Goal: Task Accomplishment & Management: Manage account settings

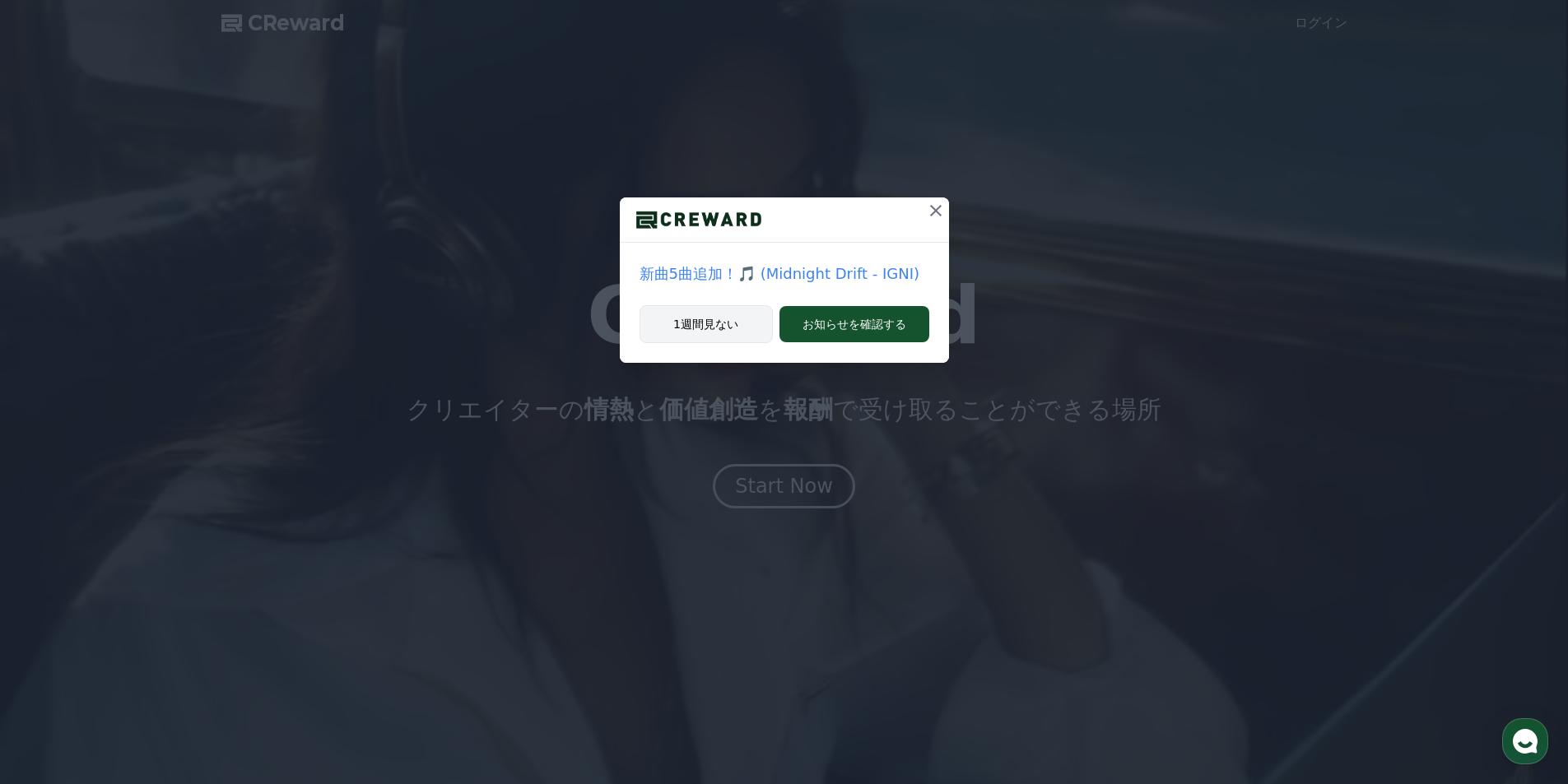
click at [722, 318] on button "1週間見ない" at bounding box center [706, 324] width 133 height 38
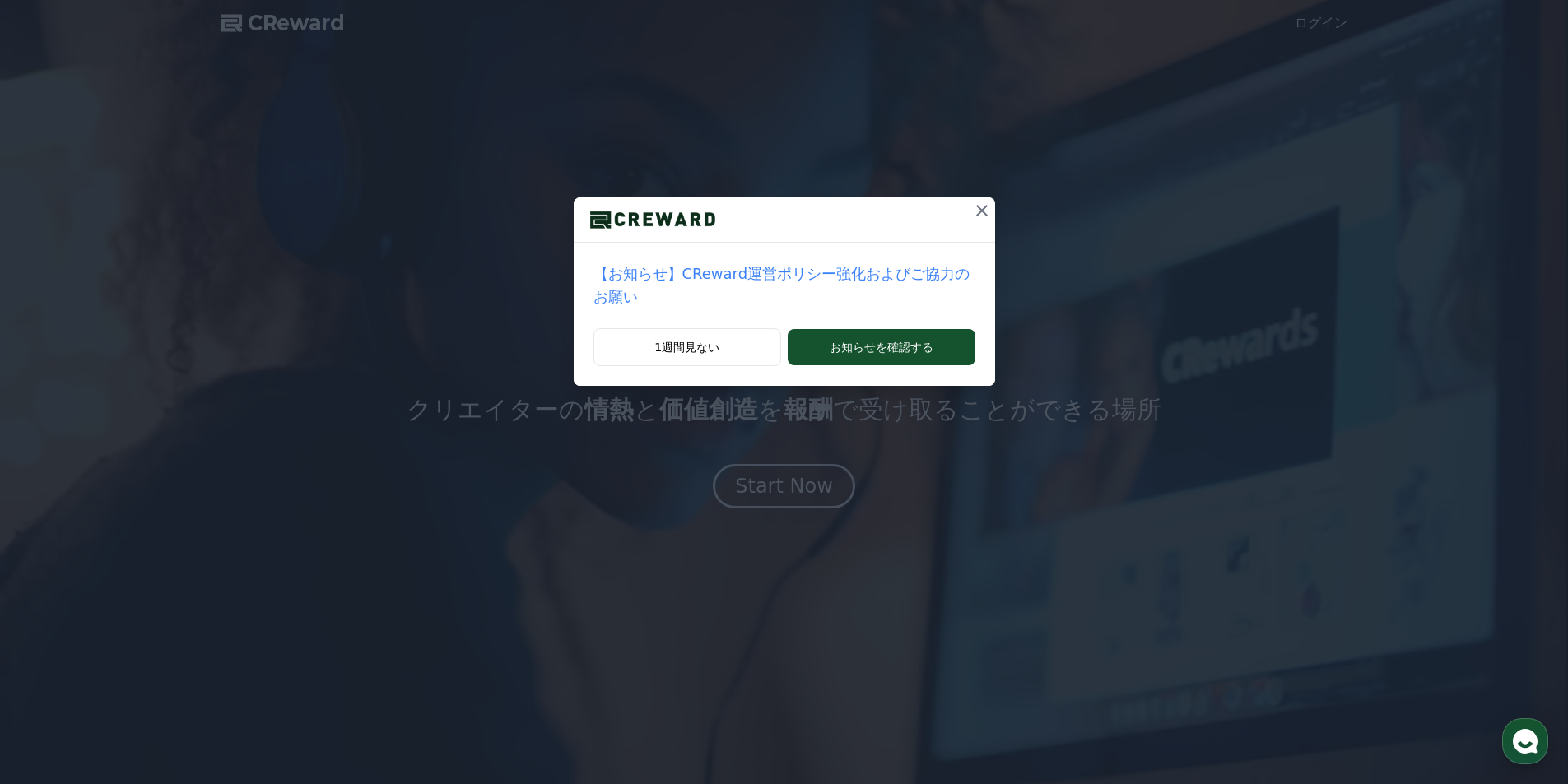
click at [976, 215] on icon at bounding box center [982, 210] width 12 height 12
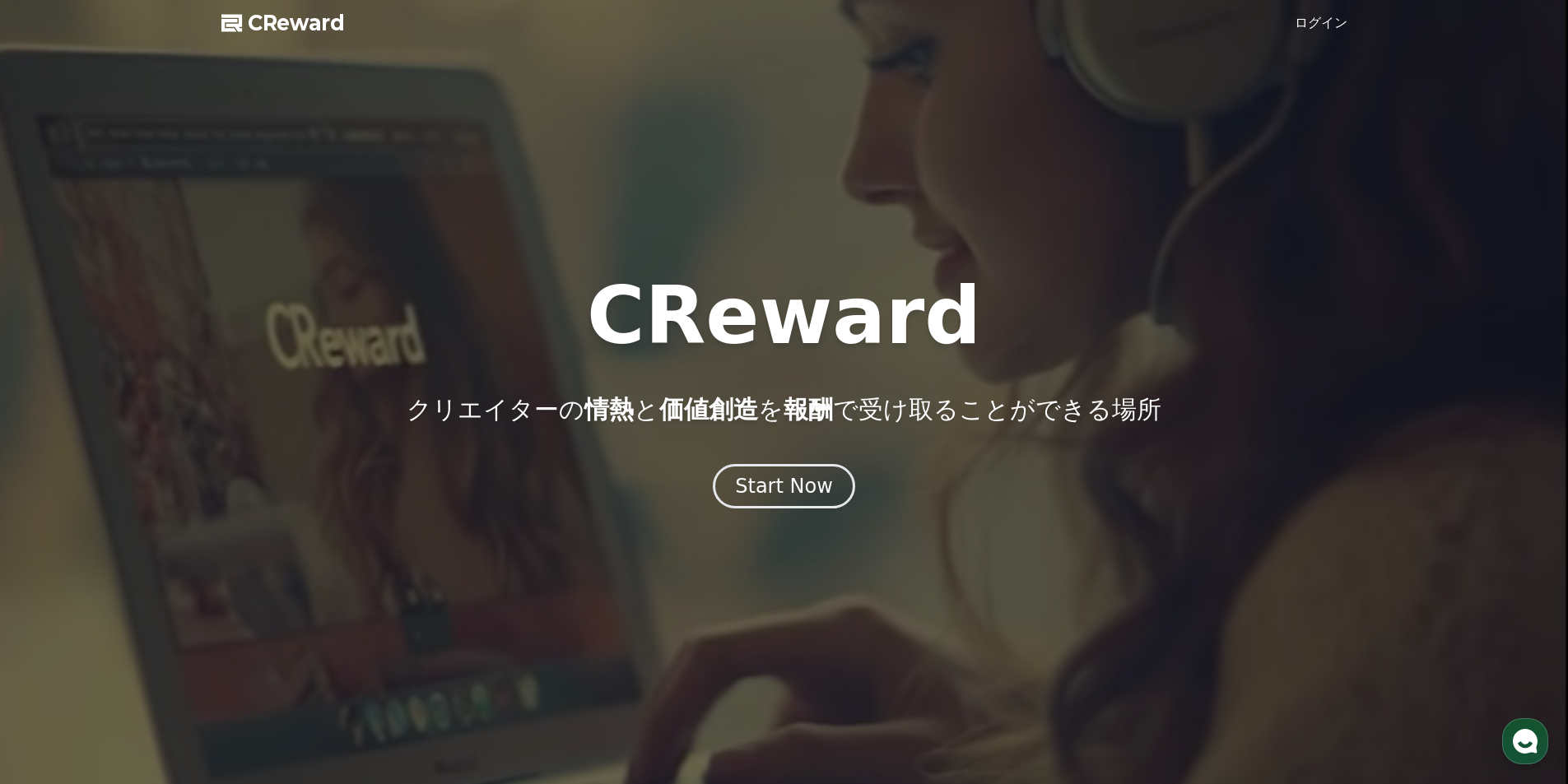
click at [1336, 18] on link "ログイン" at bounding box center [1321, 24] width 53 height 20
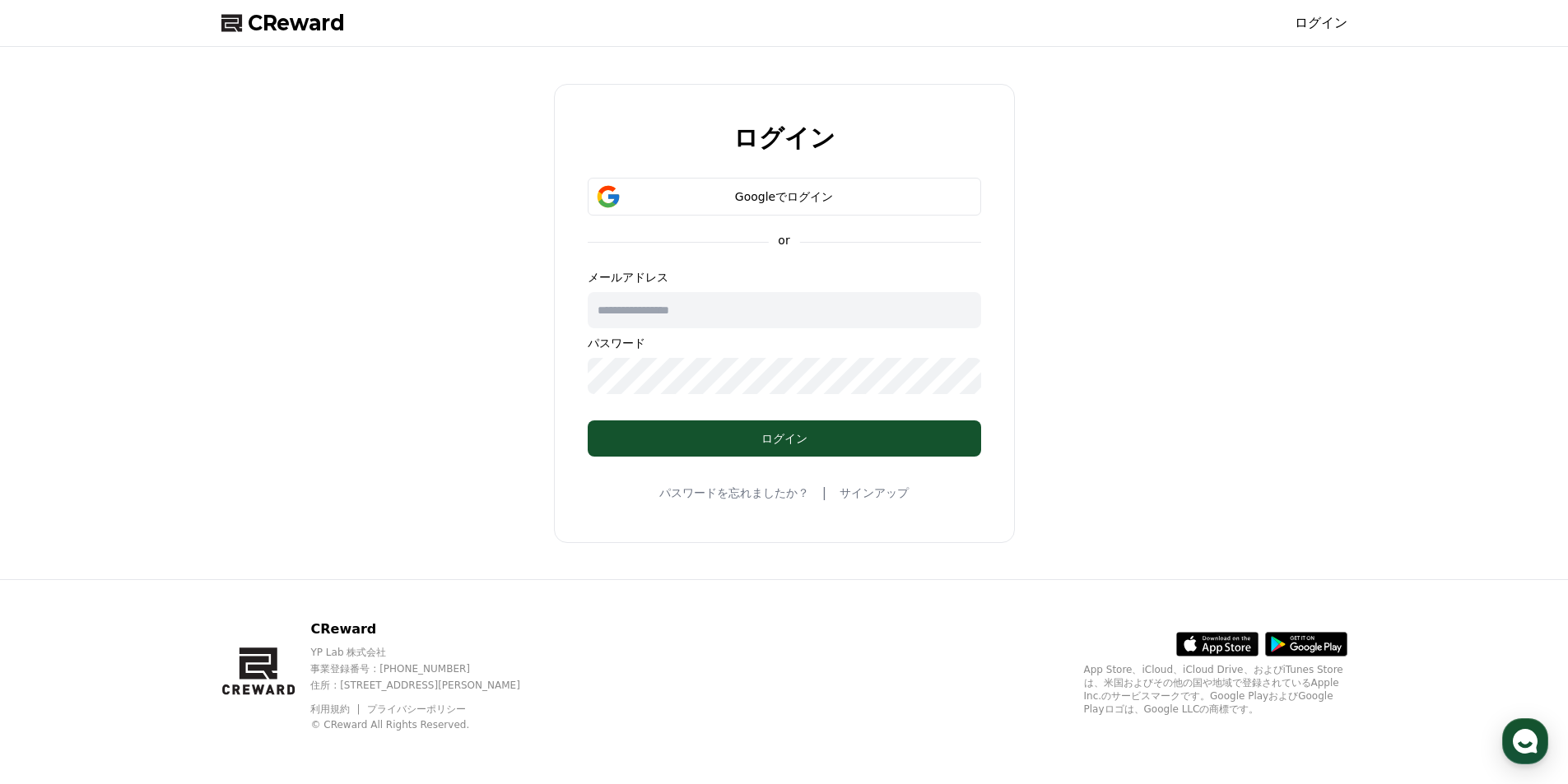
type input "**********"
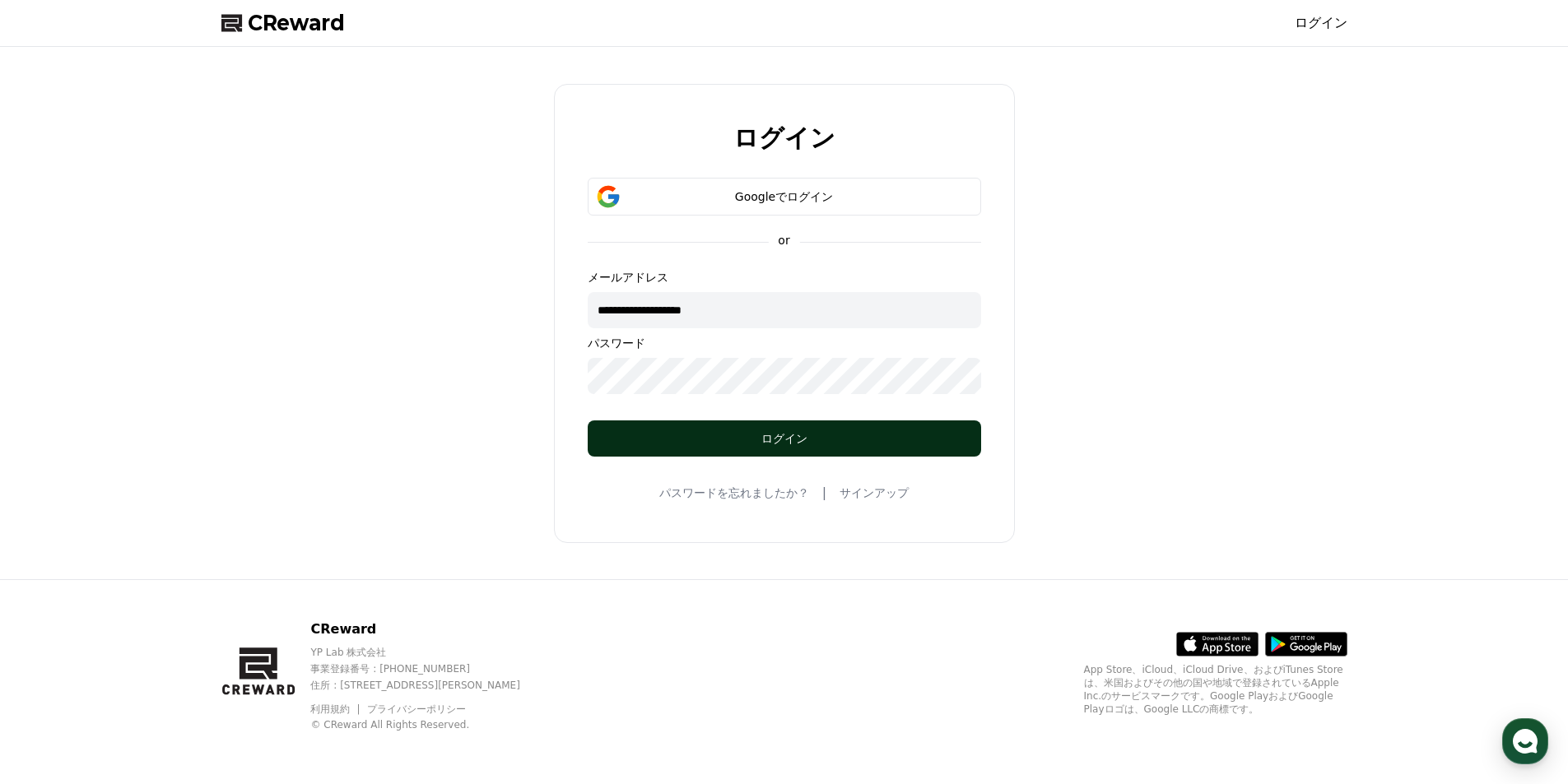
click at [811, 455] on button "ログイン" at bounding box center [784, 438] width 393 height 36
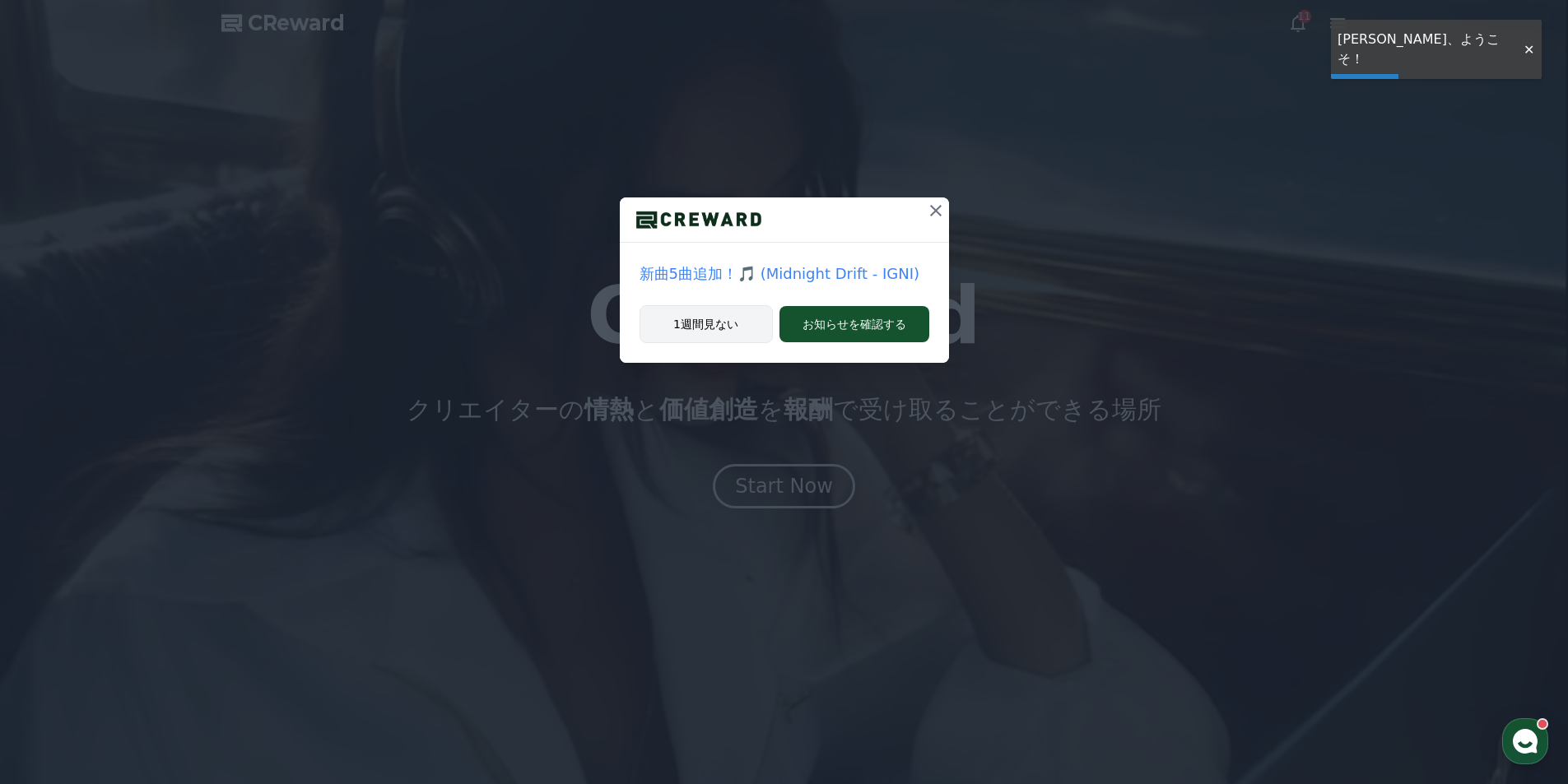
click at [748, 313] on button "1週間見ない" at bounding box center [706, 324] width 133 height 38
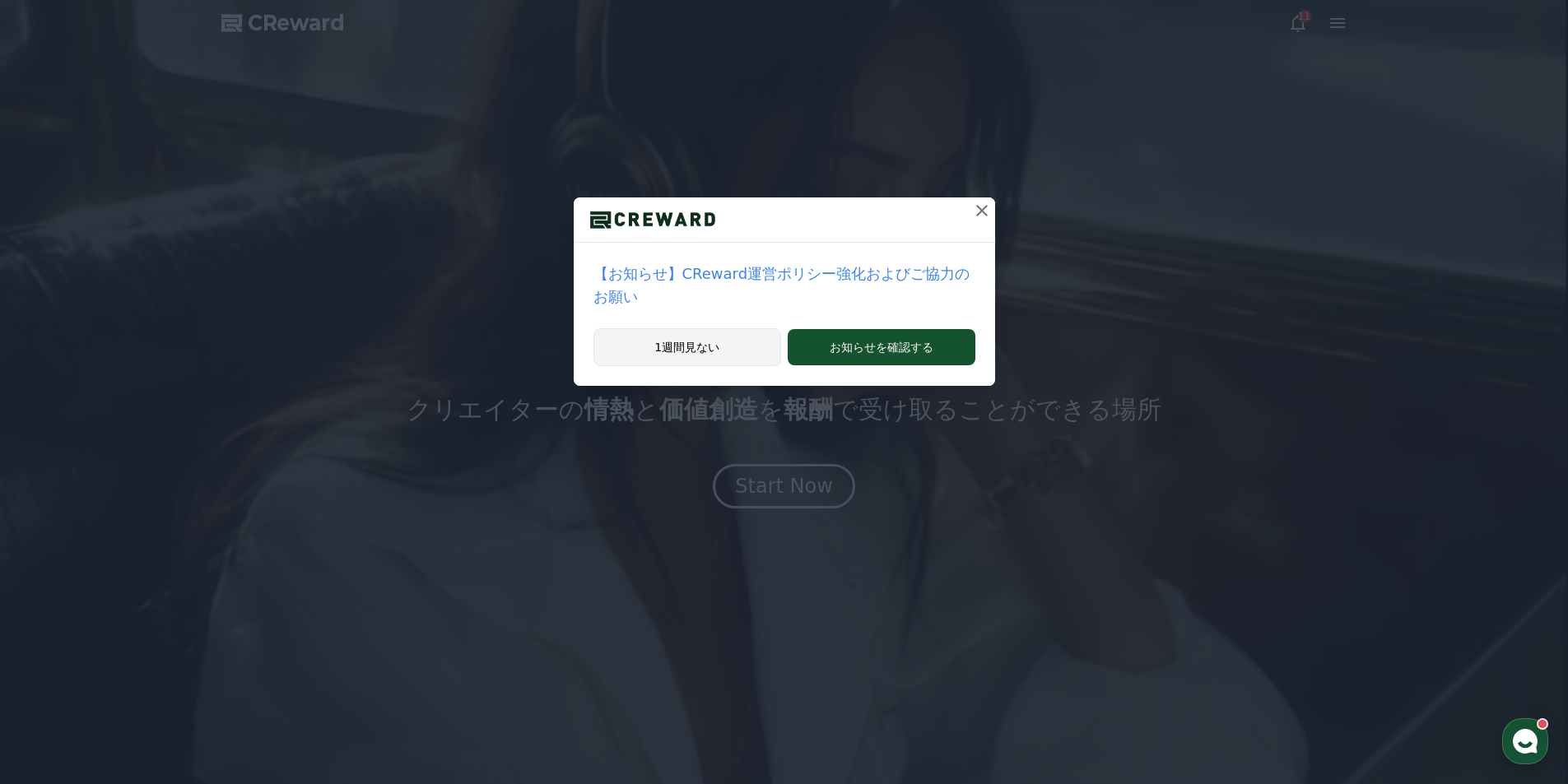
click at [748, 329] on button "1週間見ない" at bounding box center [688, 348] width 188 height 38
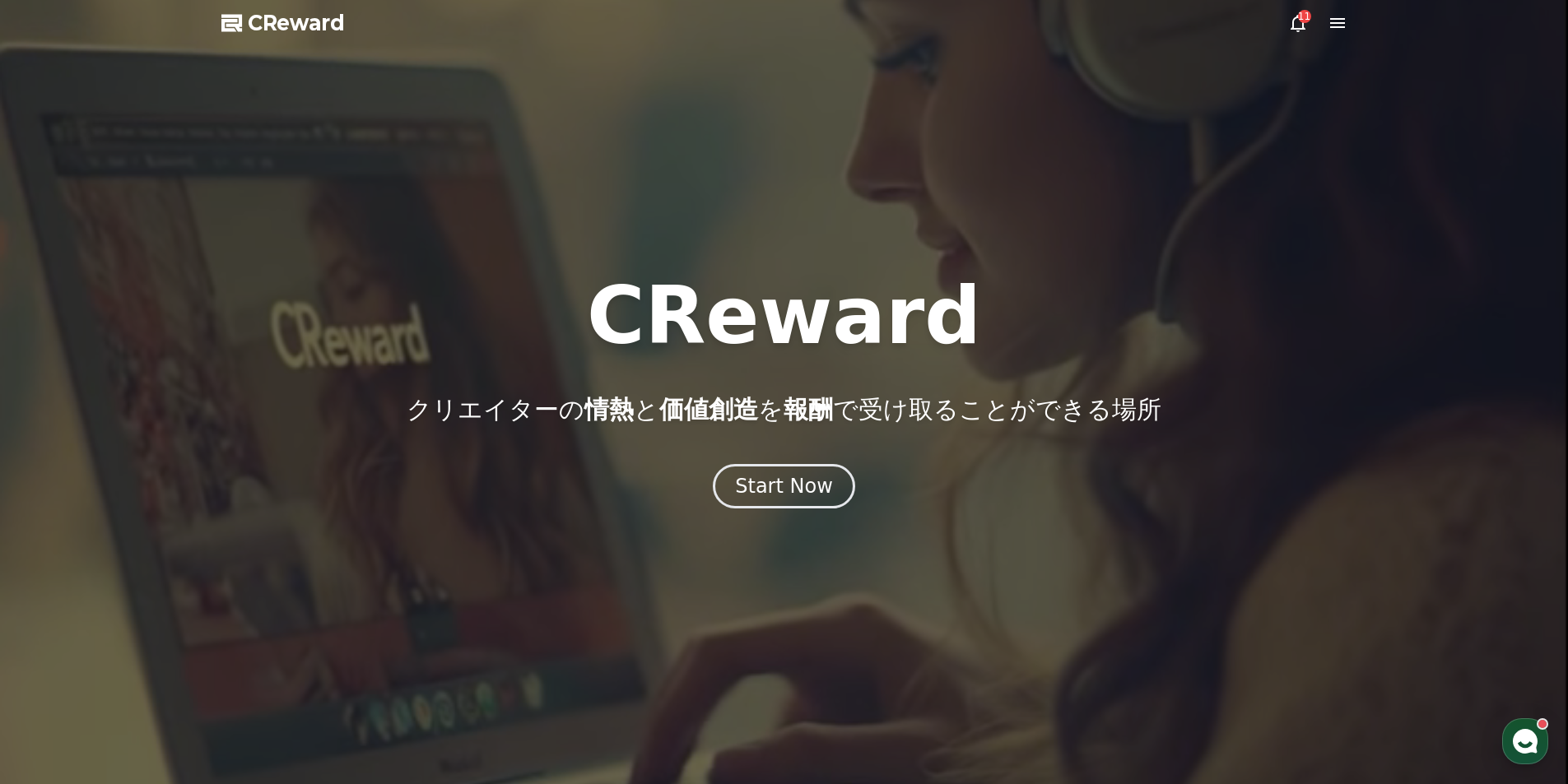
click at [1303, 17] on div "11" at bounding box center [1304, 16] width 14 height 14
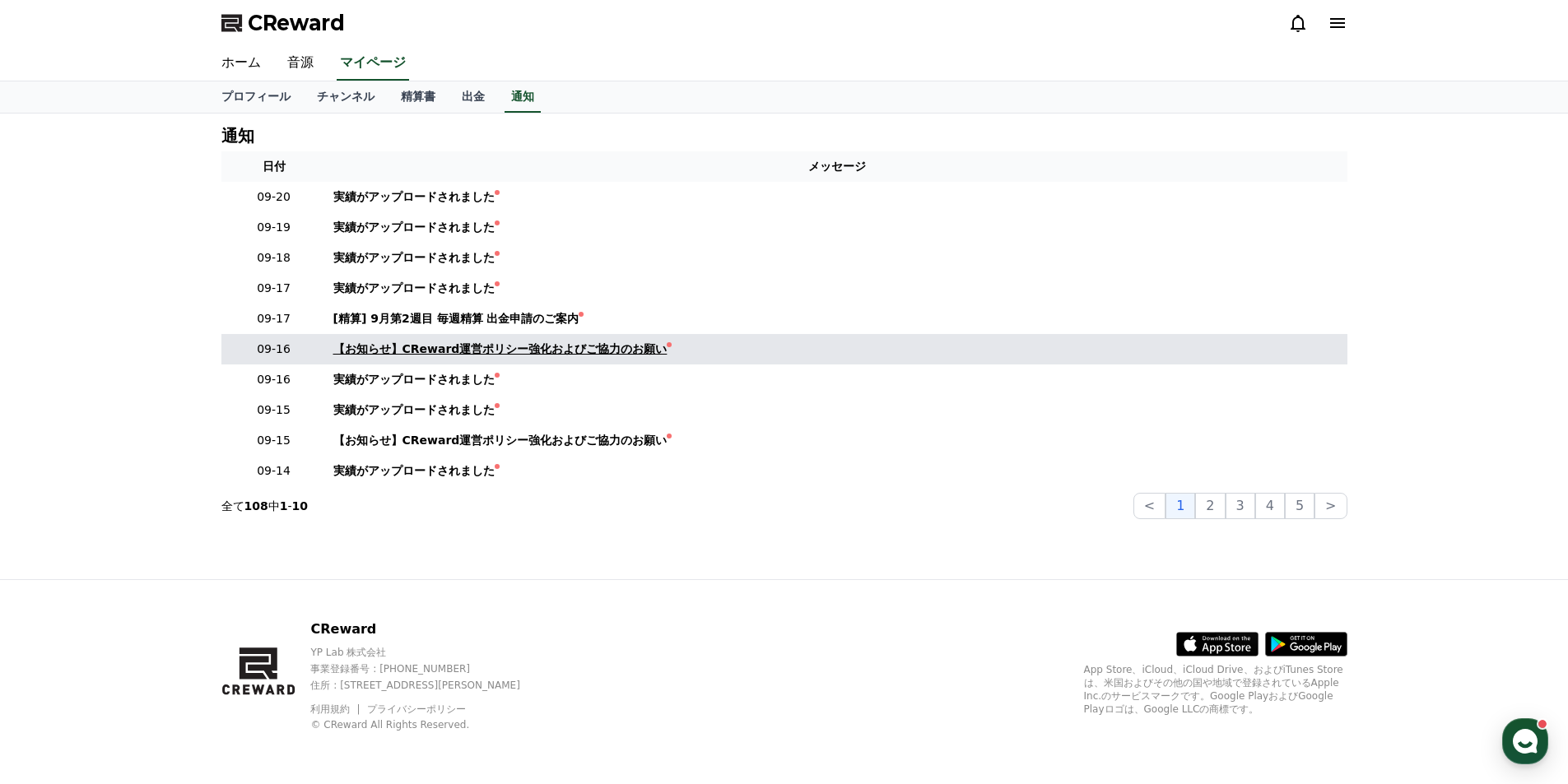
click at [488, 342] on div "【お知らせ】CReward運営ポリシー強化およびご協力のお願い" at bounding box center [500, 349] width 334 height 17
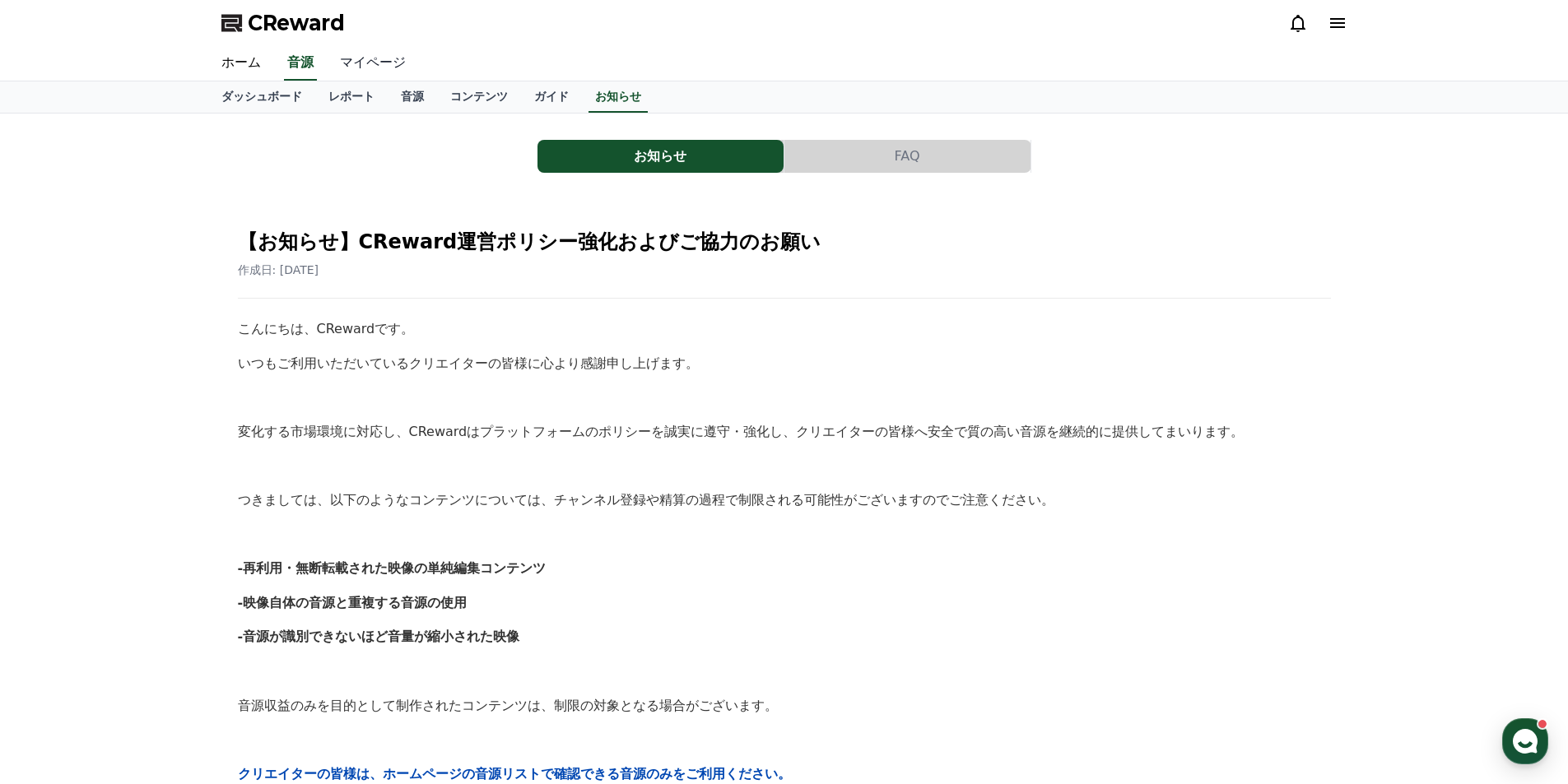
click at [362, 63] on link "マイページ" at bounding box center [373, 63] width 92 height 34
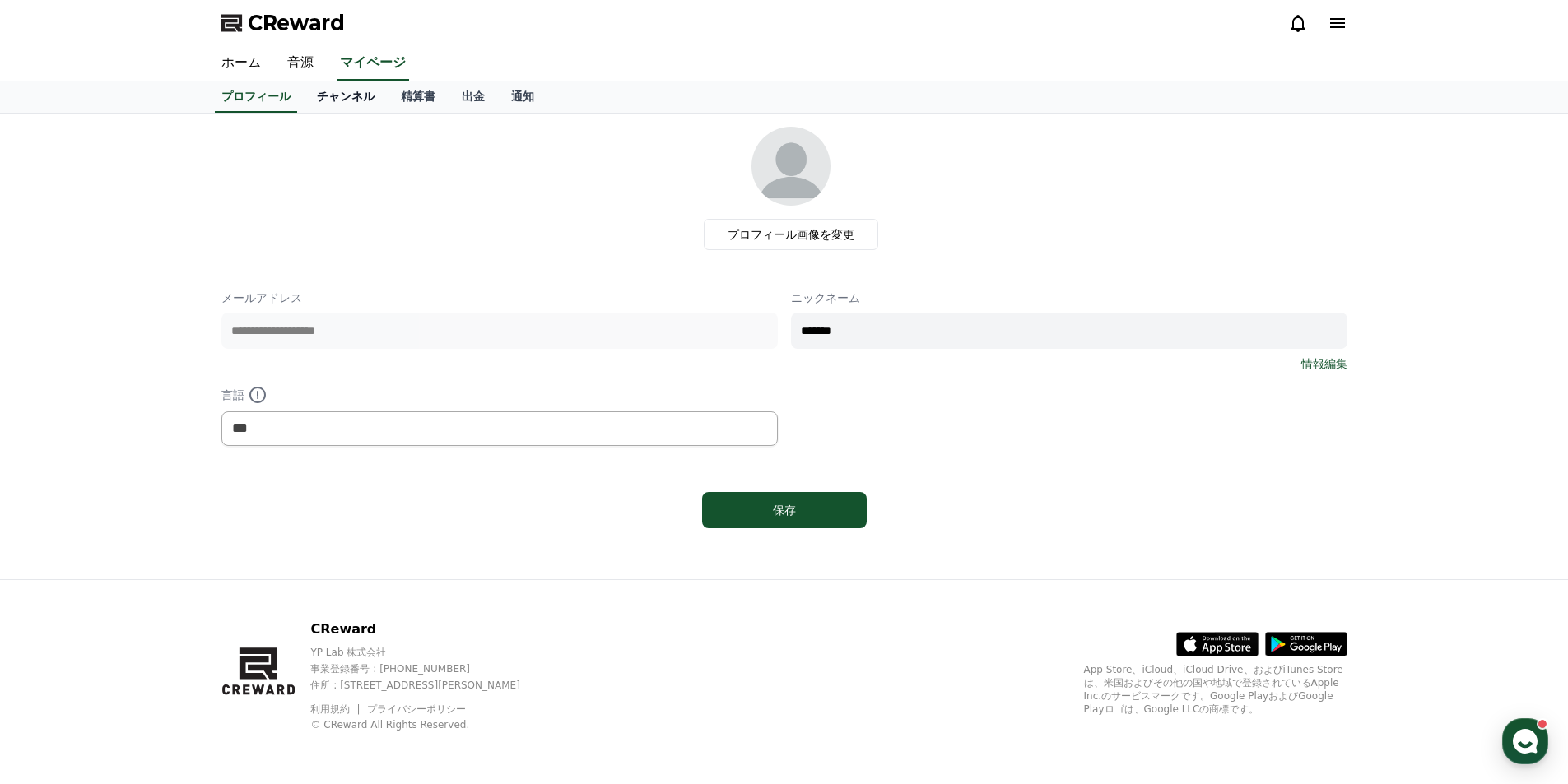
click at [332, 100] on link "チャンネル" at bounding box center [345, 97] width 84 height 32
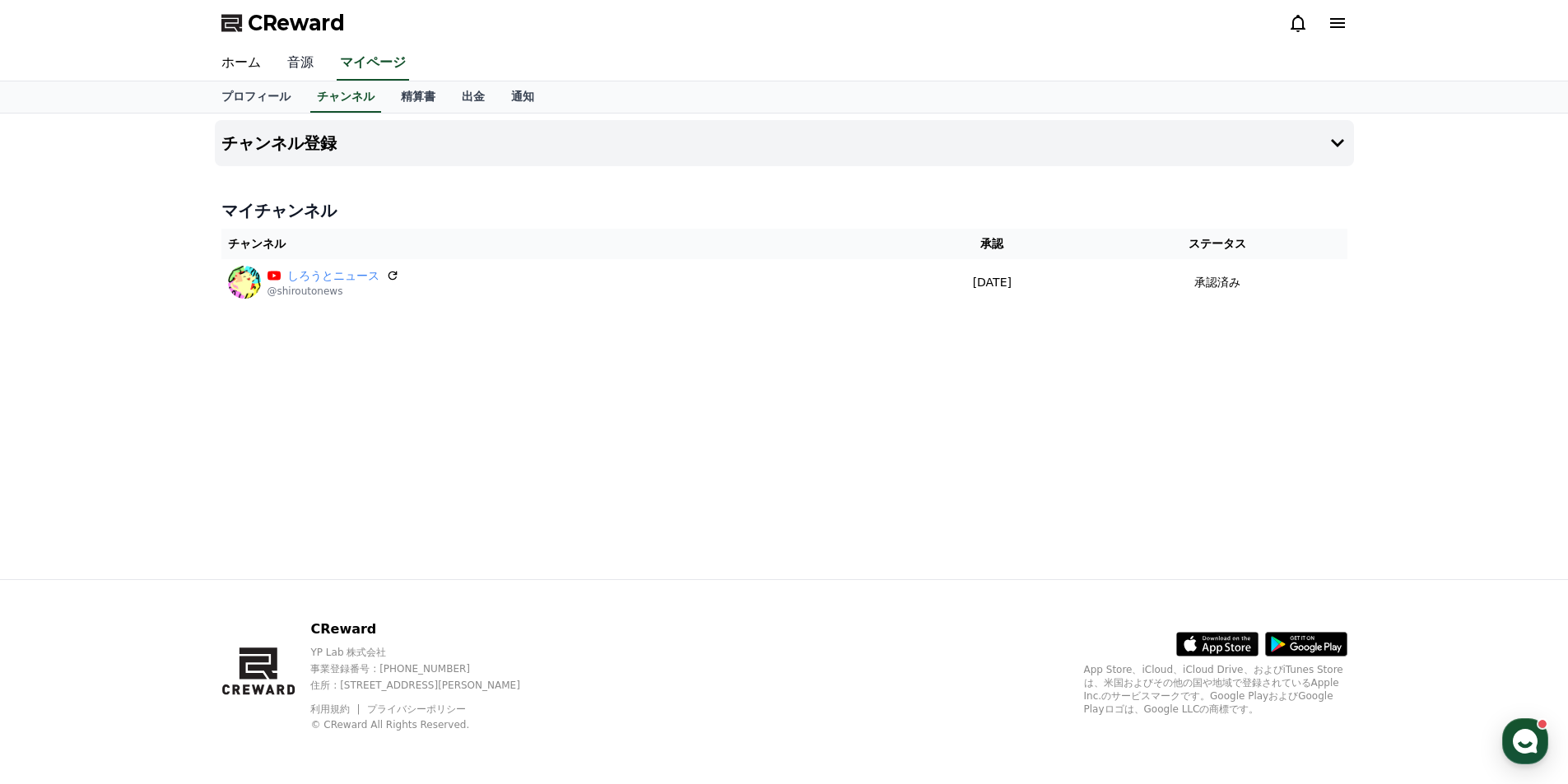
click at [293, 58] on link "音源" at bounding box center [301, 63] width 53 height 34
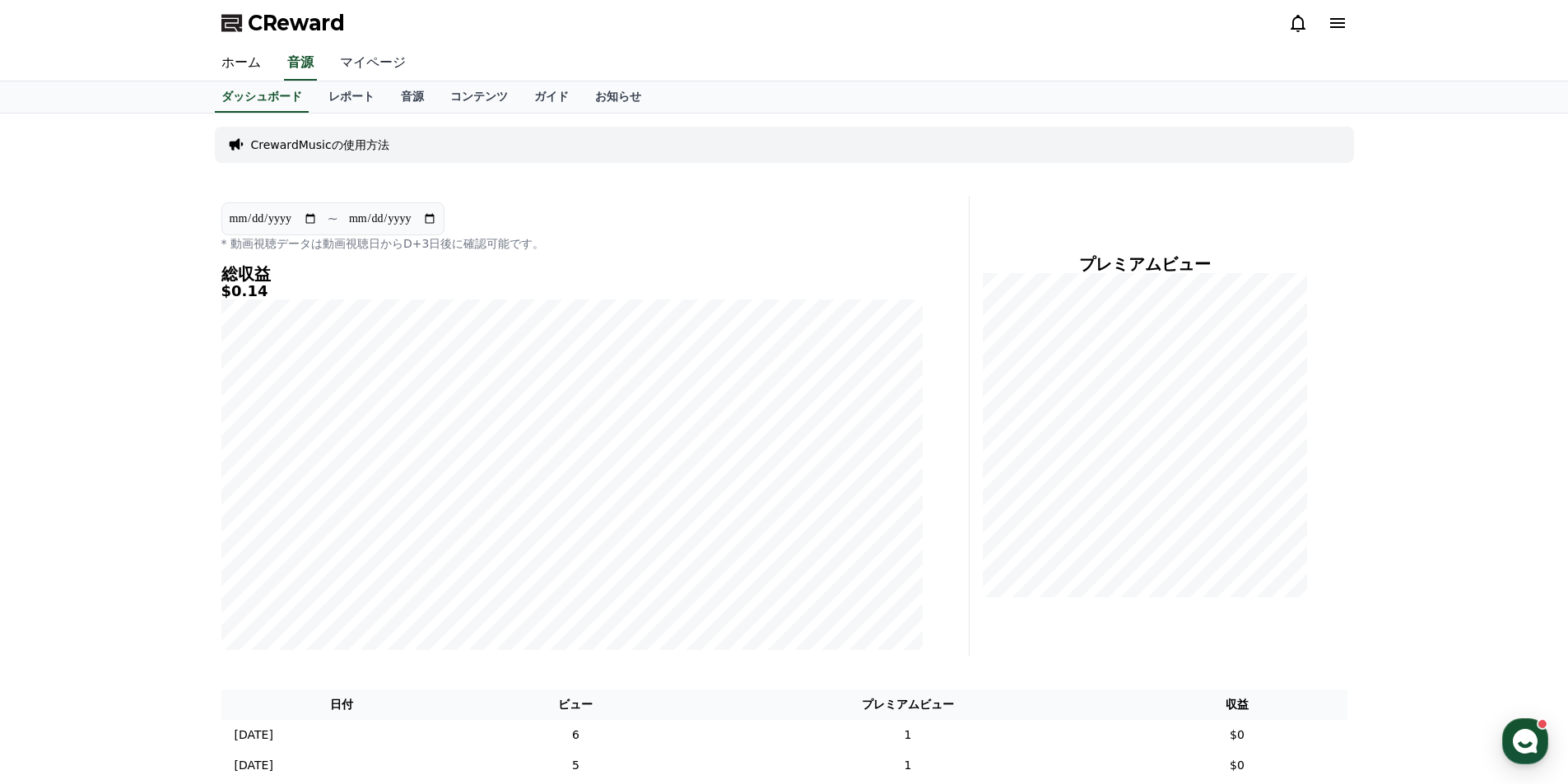
click at [355, 67] on link "マイページ" at bounding box center [373, 63] width 92 height 34
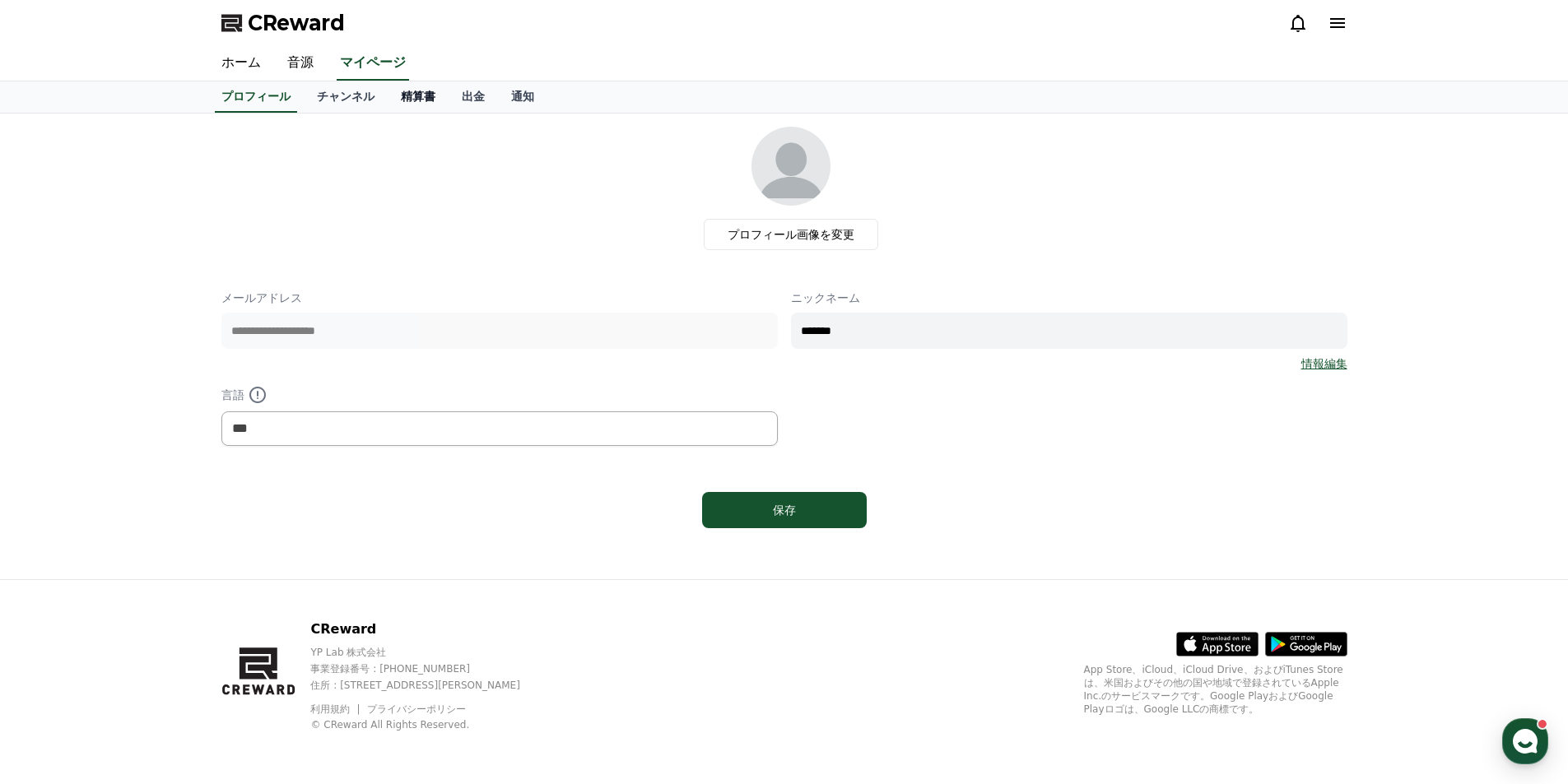
click at [392, 96] on link "精算書" at bounding box center [418, 97] width 61 height 32
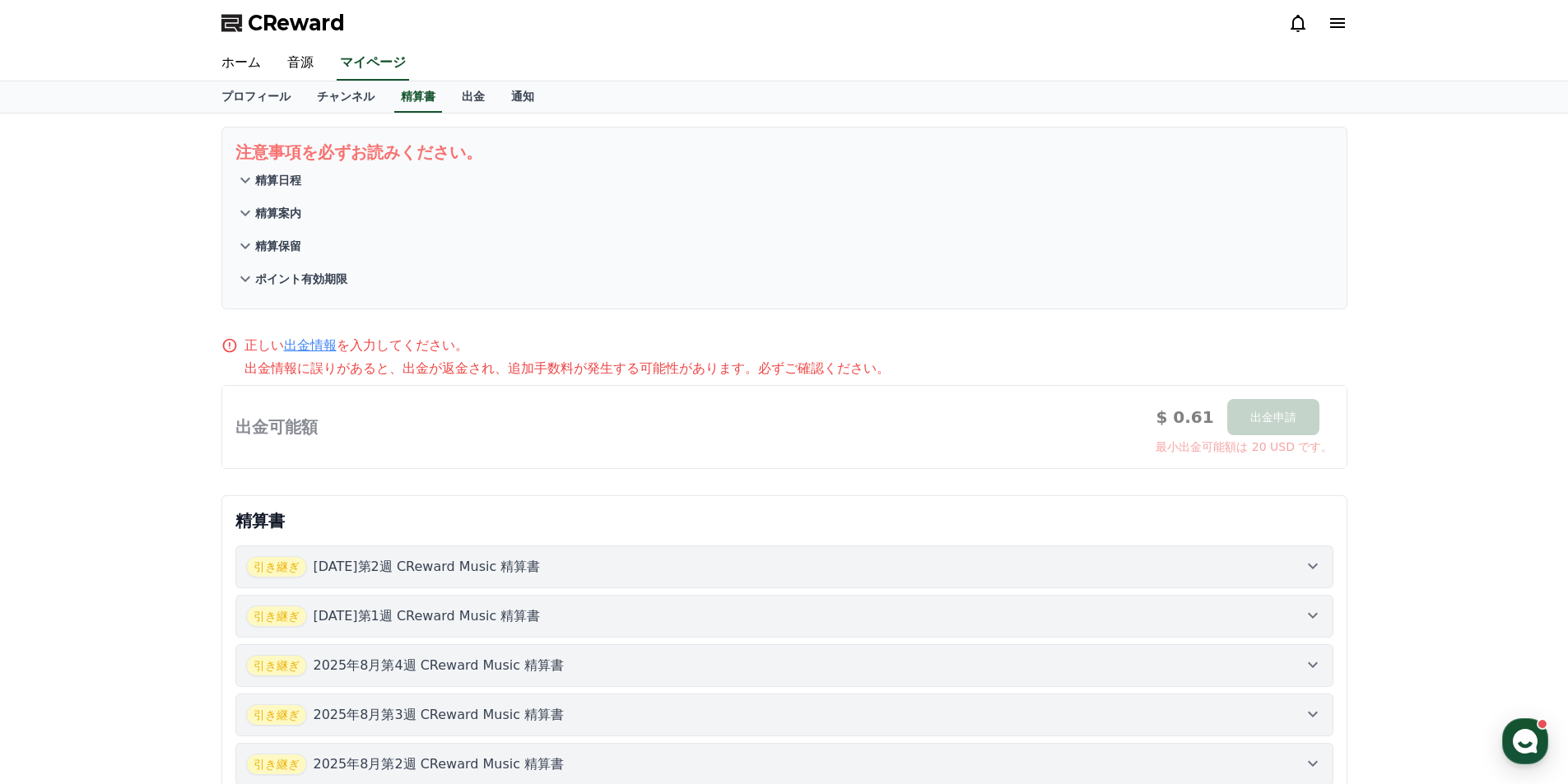
click at [370, 239] on button "精算保留" at bounding box center [784, 245] width 1098 height 33
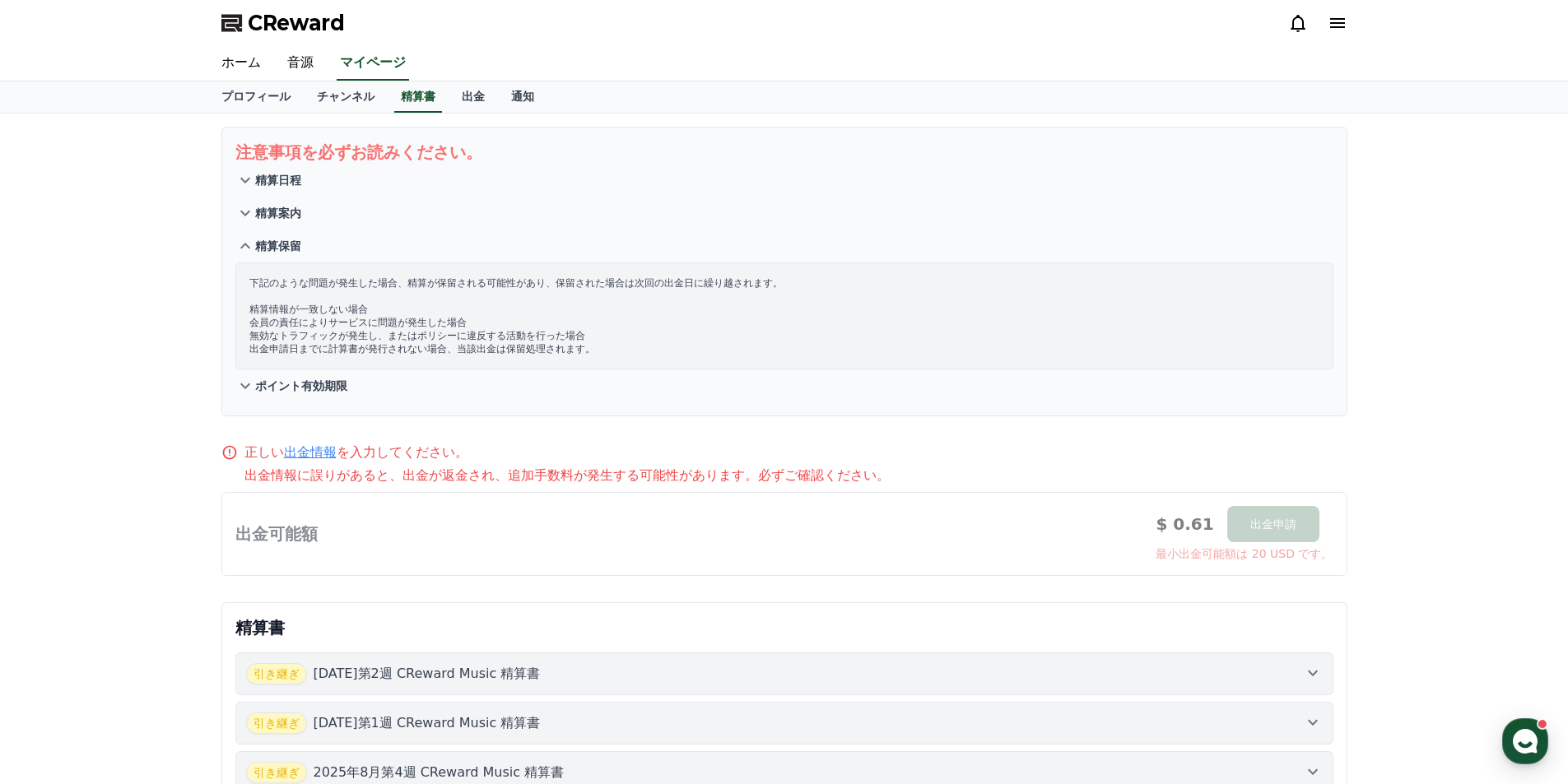
click at [370, 239] on button "精算保留" at bounding box center [784, 245] width 1098 height 33
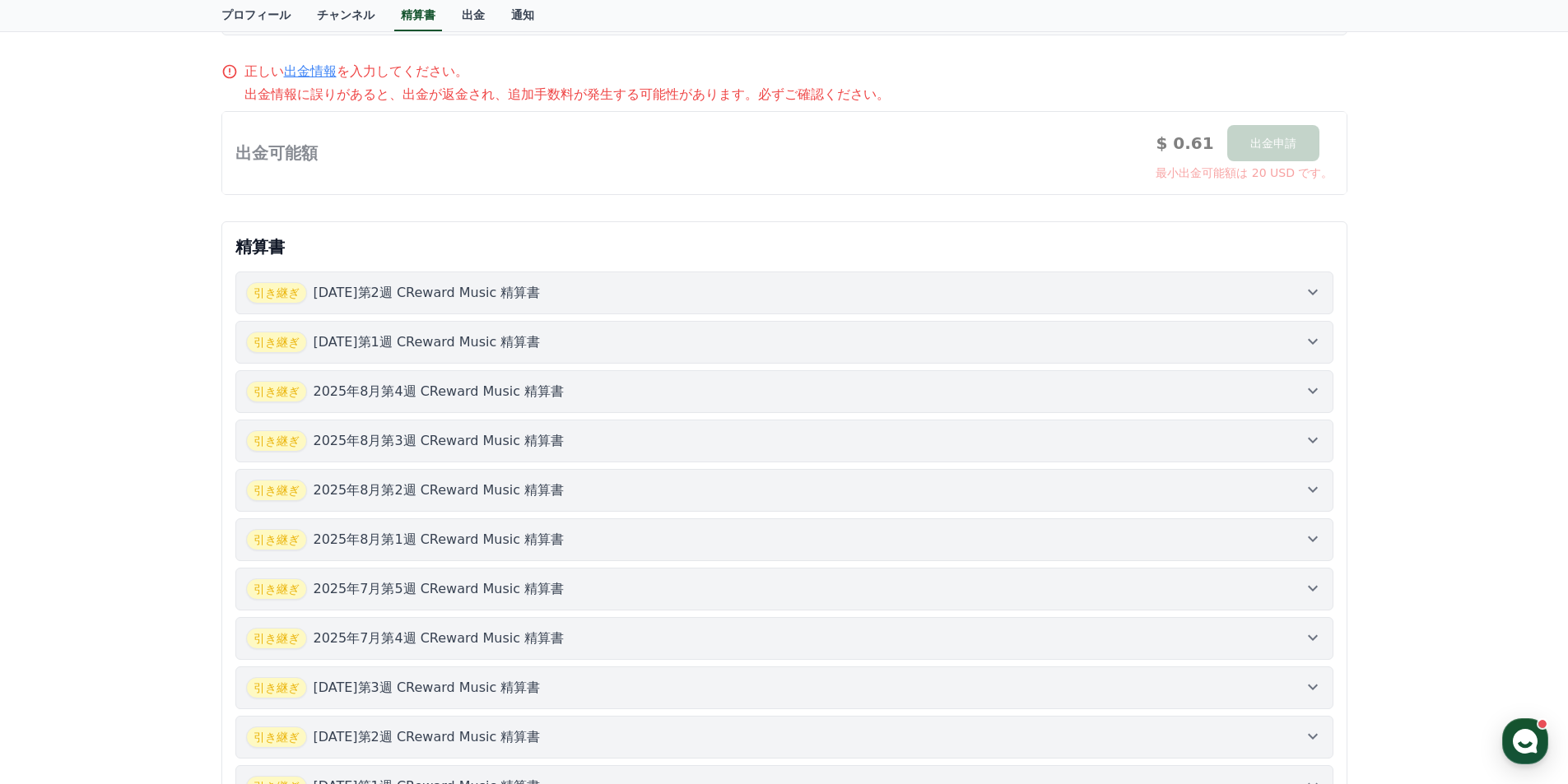
scroll to position [301, 0]
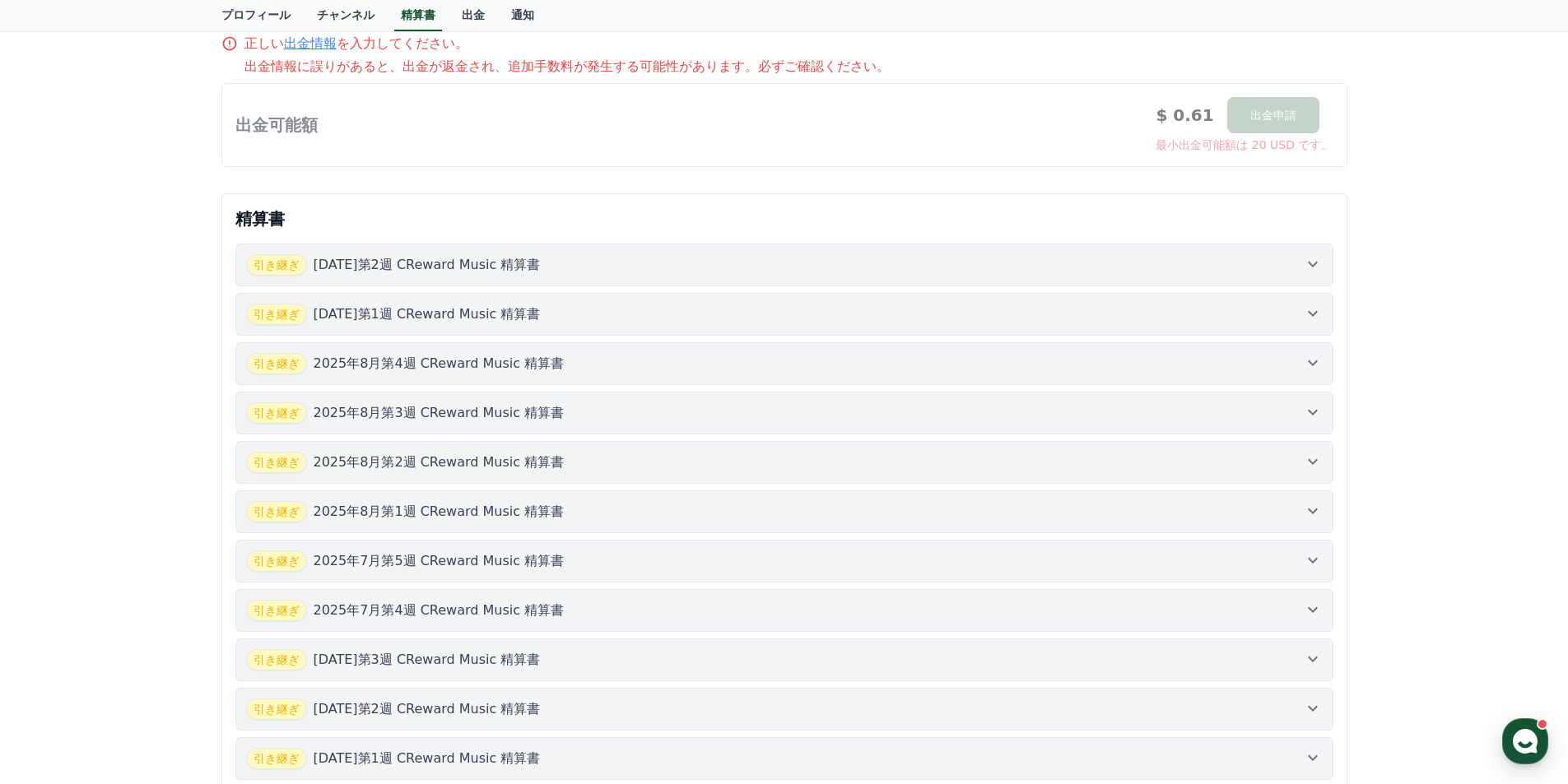
click at [665, 259] on div "引き継ぎ [DATE]第2週 CReward Music 精算書" at bounding box center [784, 265] width 1076 height 22
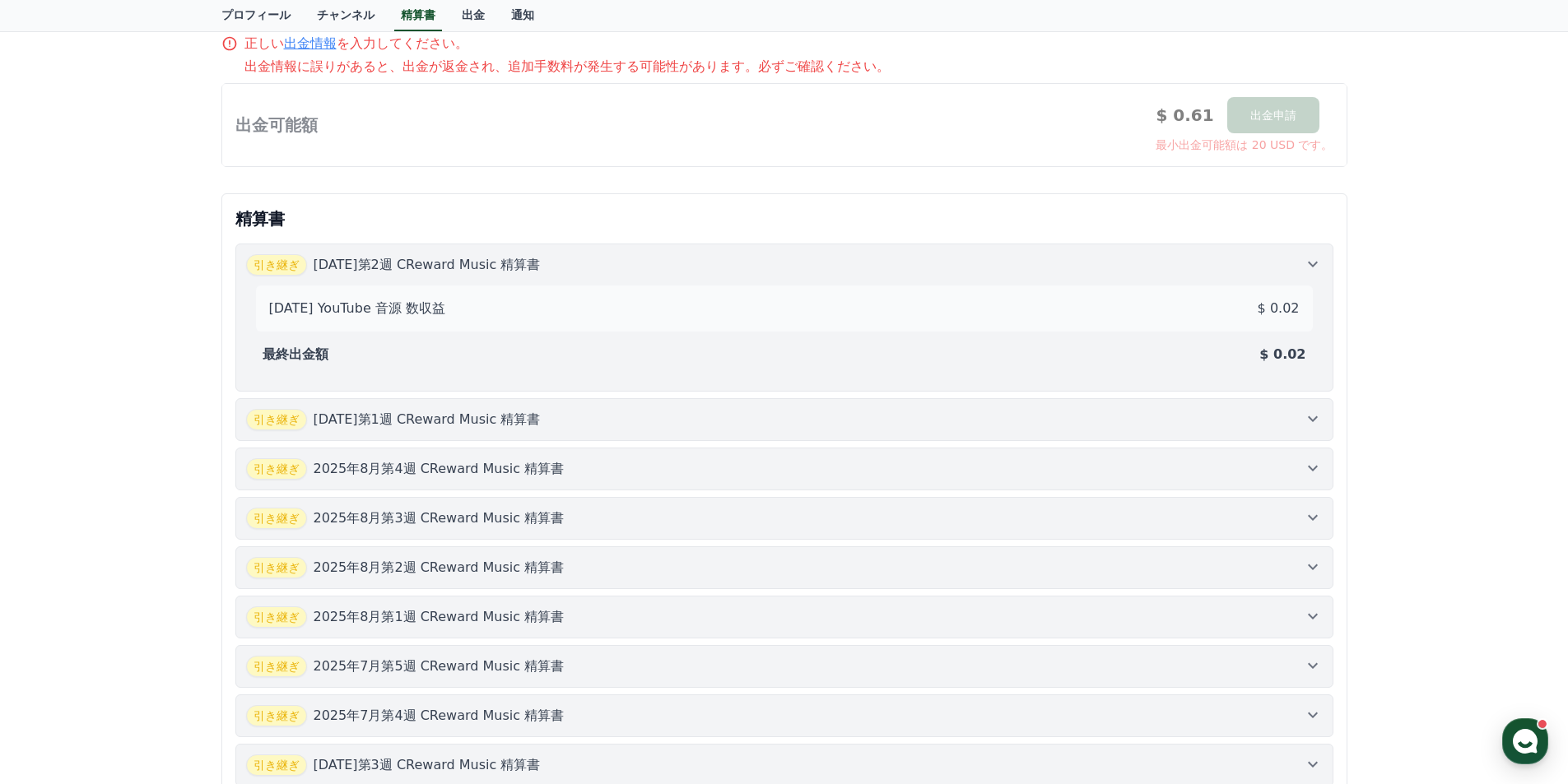
click at [665, 259] on div "引き継ぎ [DATE]第2週 CReward Music 精算書" at bounding box center [784, 265] width 1076 height 22
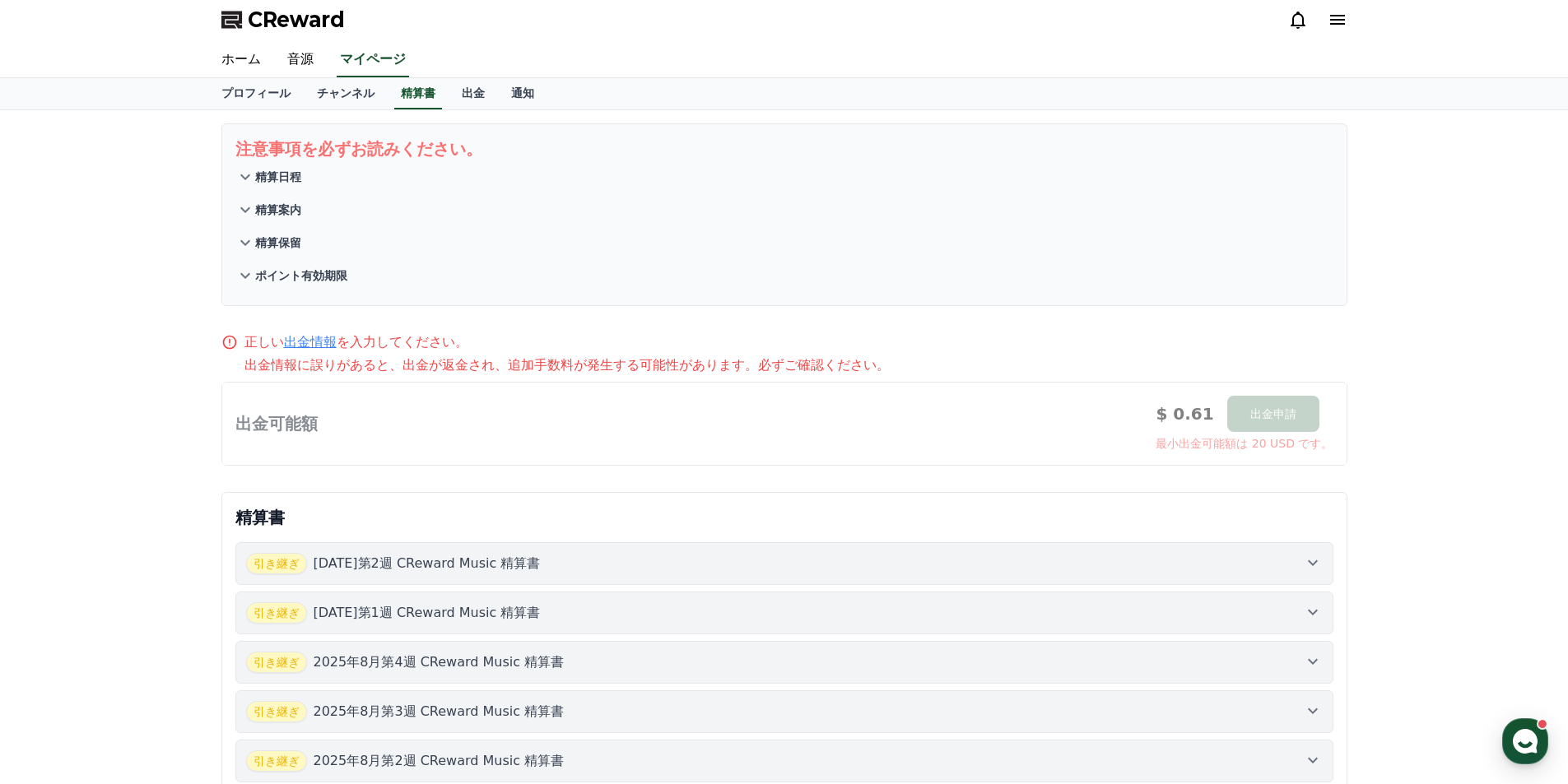
scroll to position [0, 0]
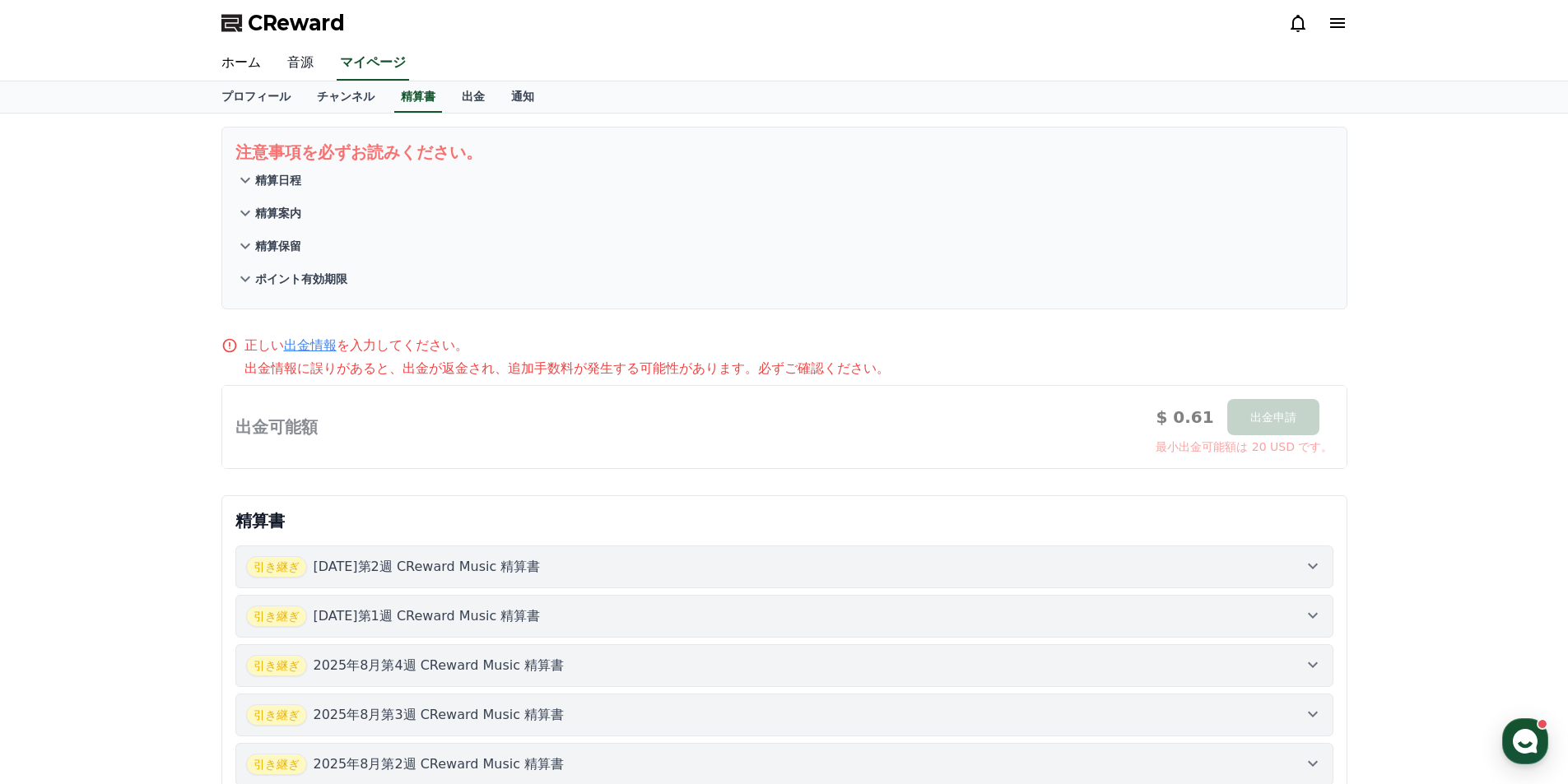
click at [303, 62] on link "音源" at bounding box center [301, 63] width 53 height 34
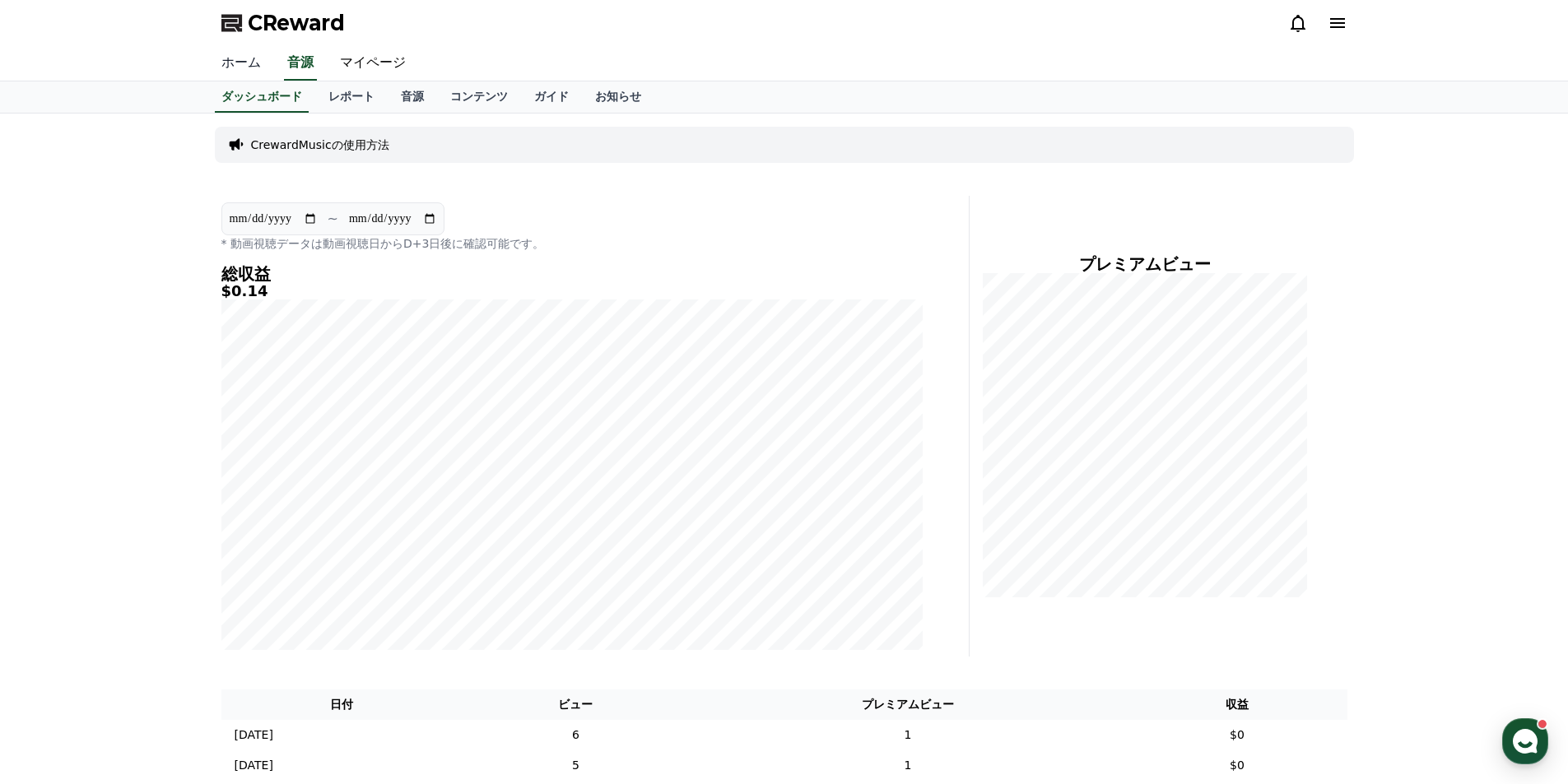
click at [241, 65] on link "ホーム" at bounding box center [241, 63] width 66 height 34
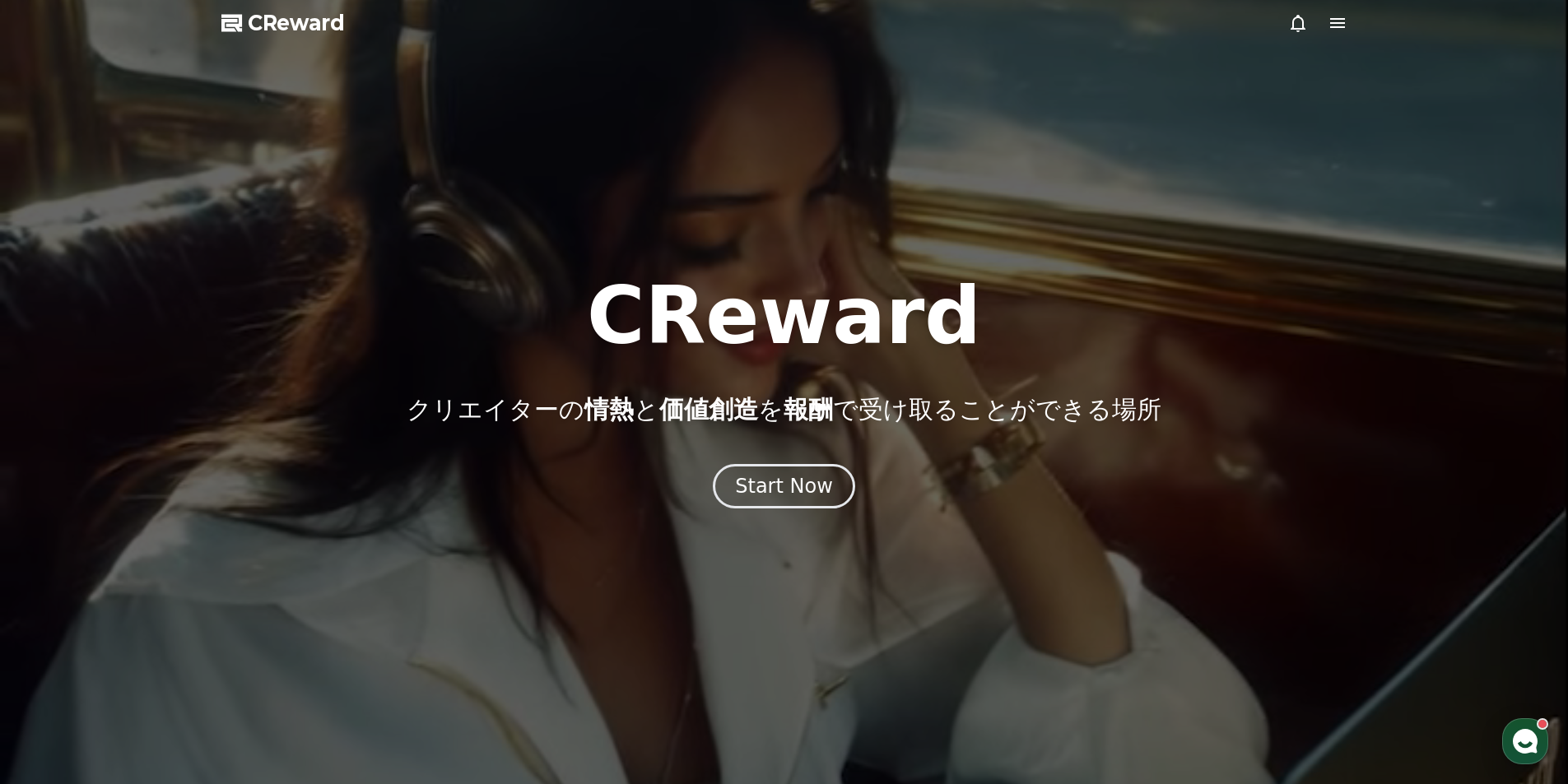
click at [1336, 14] on icon at bounding box center [1338, 24] width 20 height 20
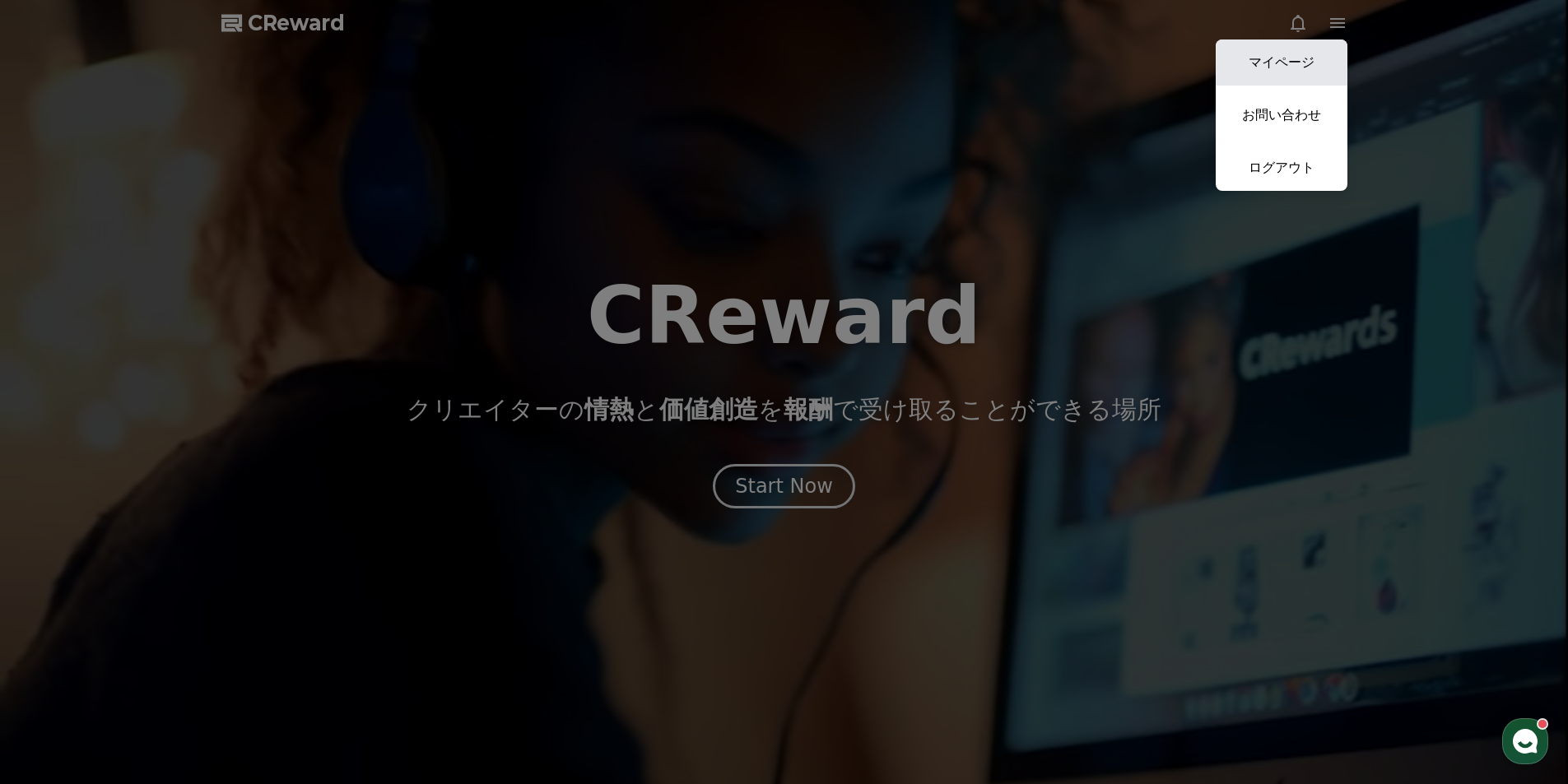
click at [1259, 59] on link "マイページ" at bounding box center [1281, 62] width 131 height 46
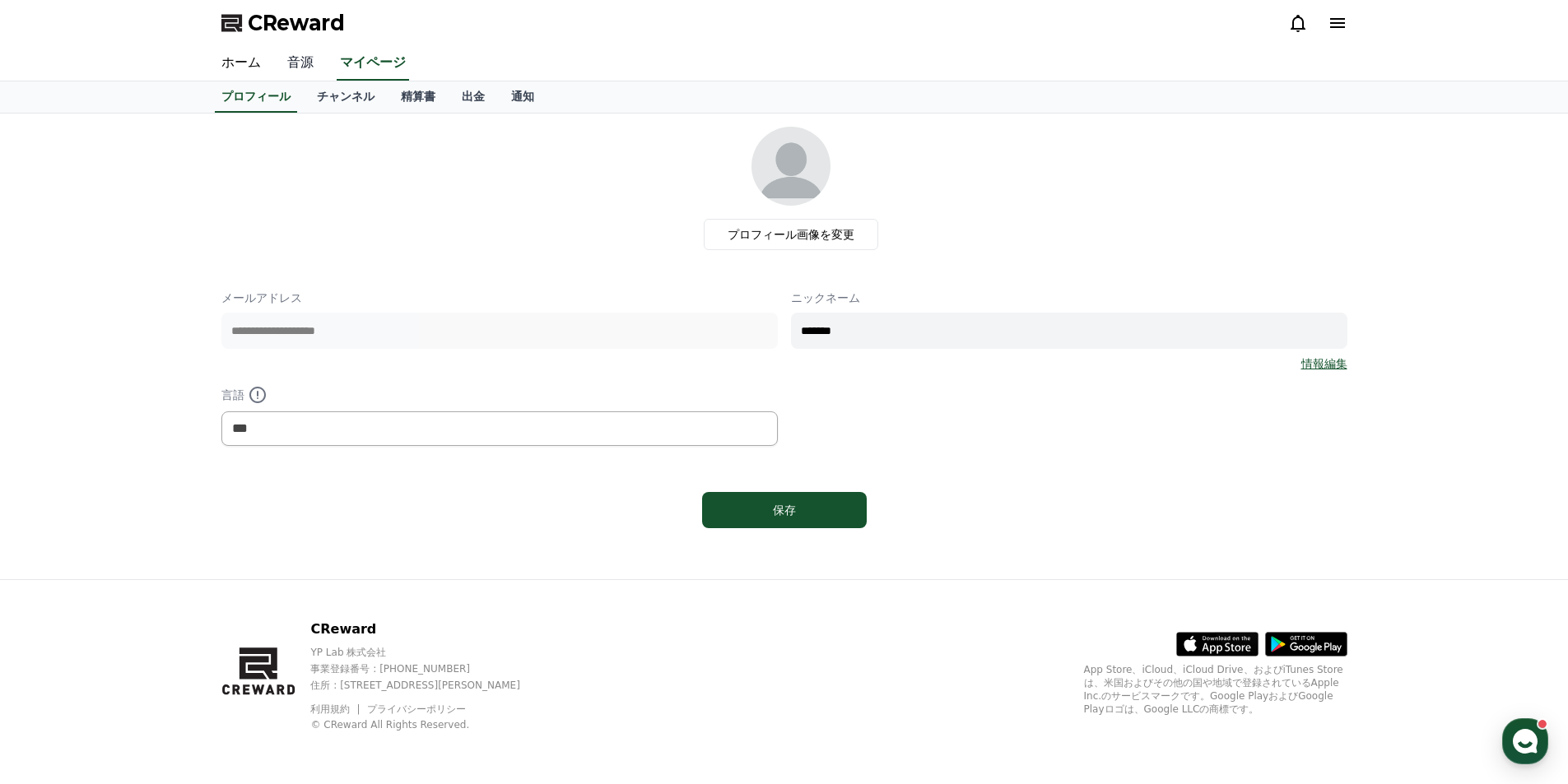
click at [293, 58] on link "音源" at bounding box center [301, 63] width 53 height 34
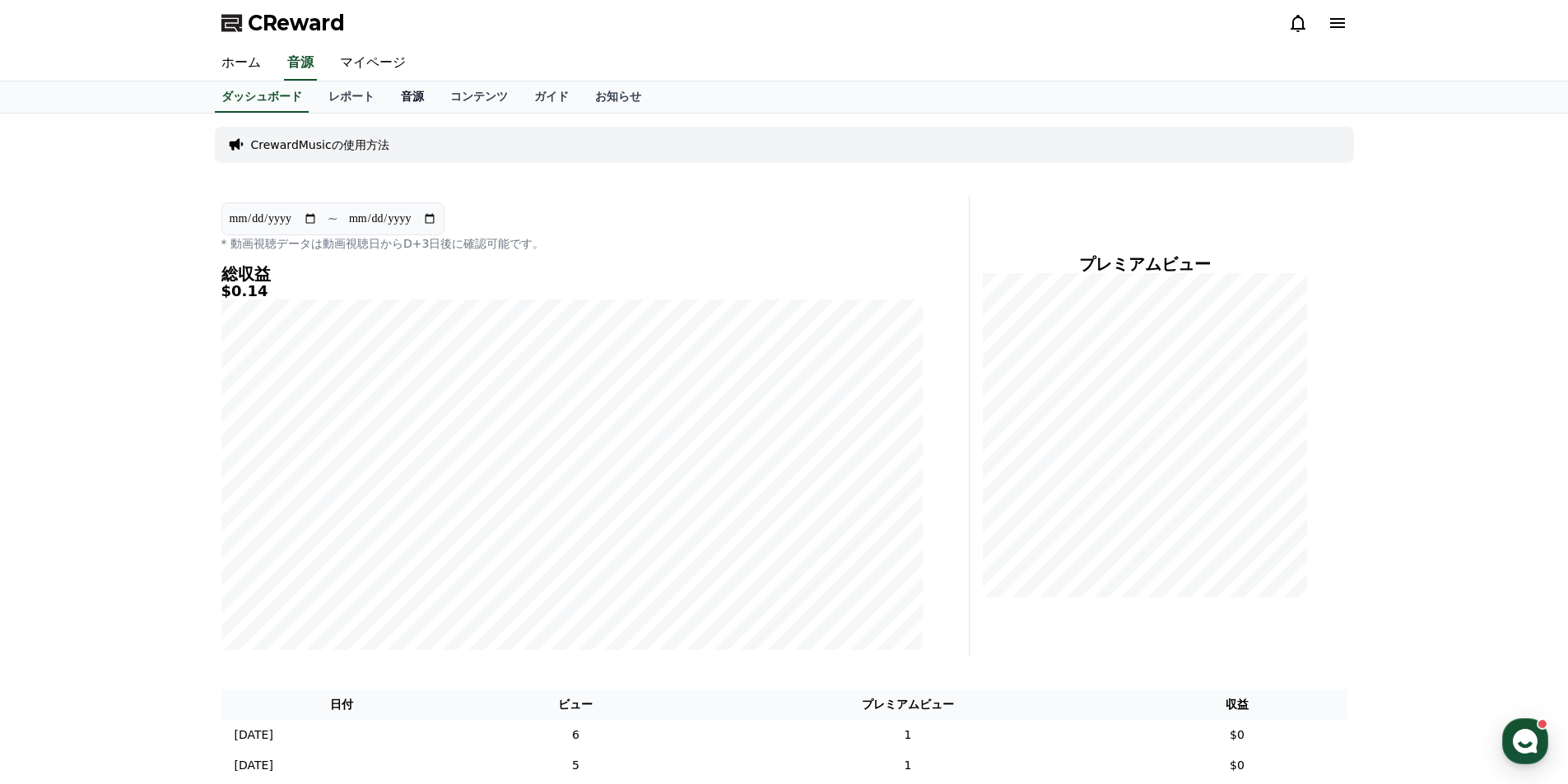
click at [388, 90] on link "音源" at bounding box center [412, 97] width 50 height 32
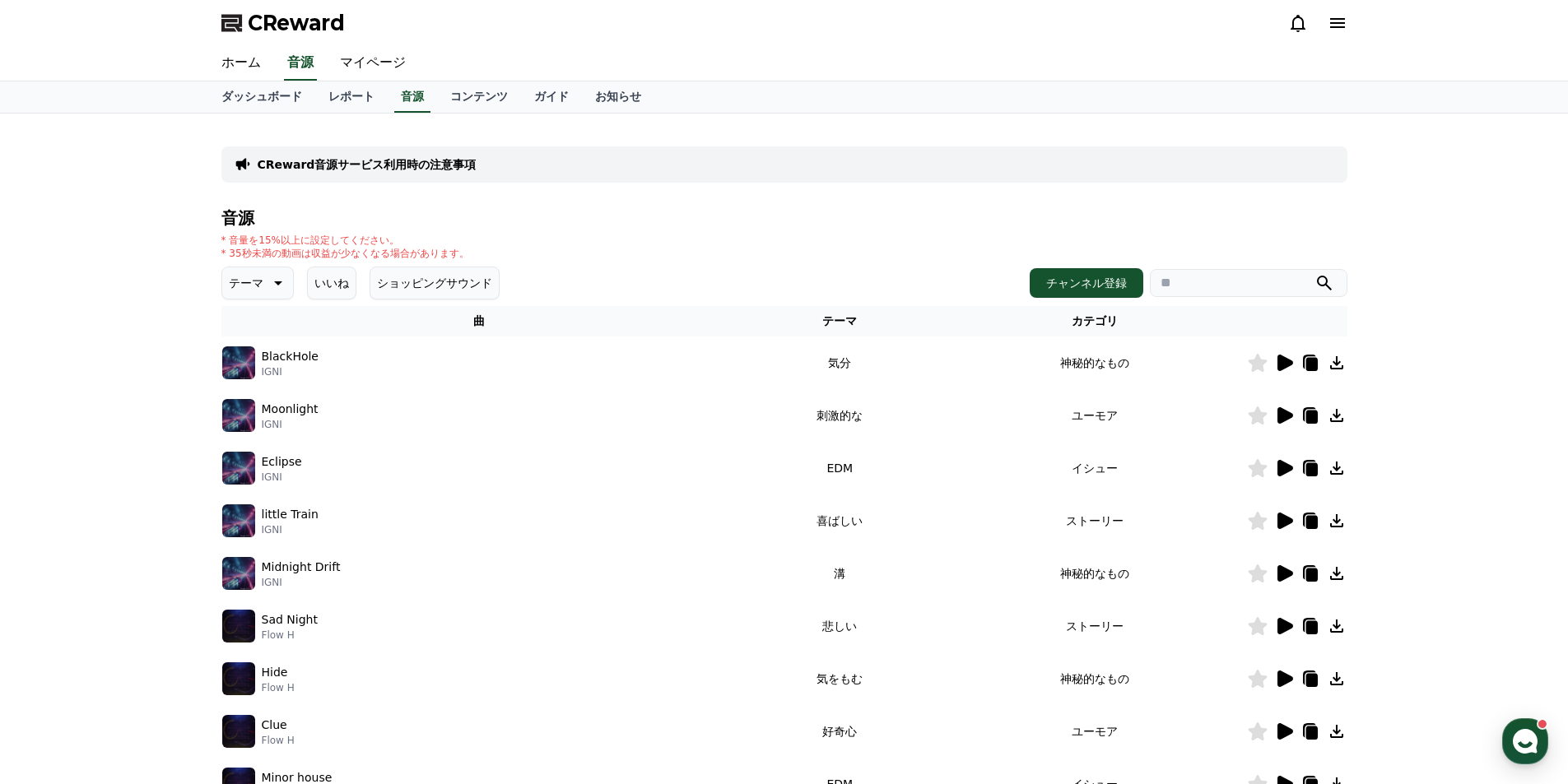
click at [378, 164] on p "CReward音源サービス利用時の注意事項" at bounding box center [367, 165] width 219 height 16
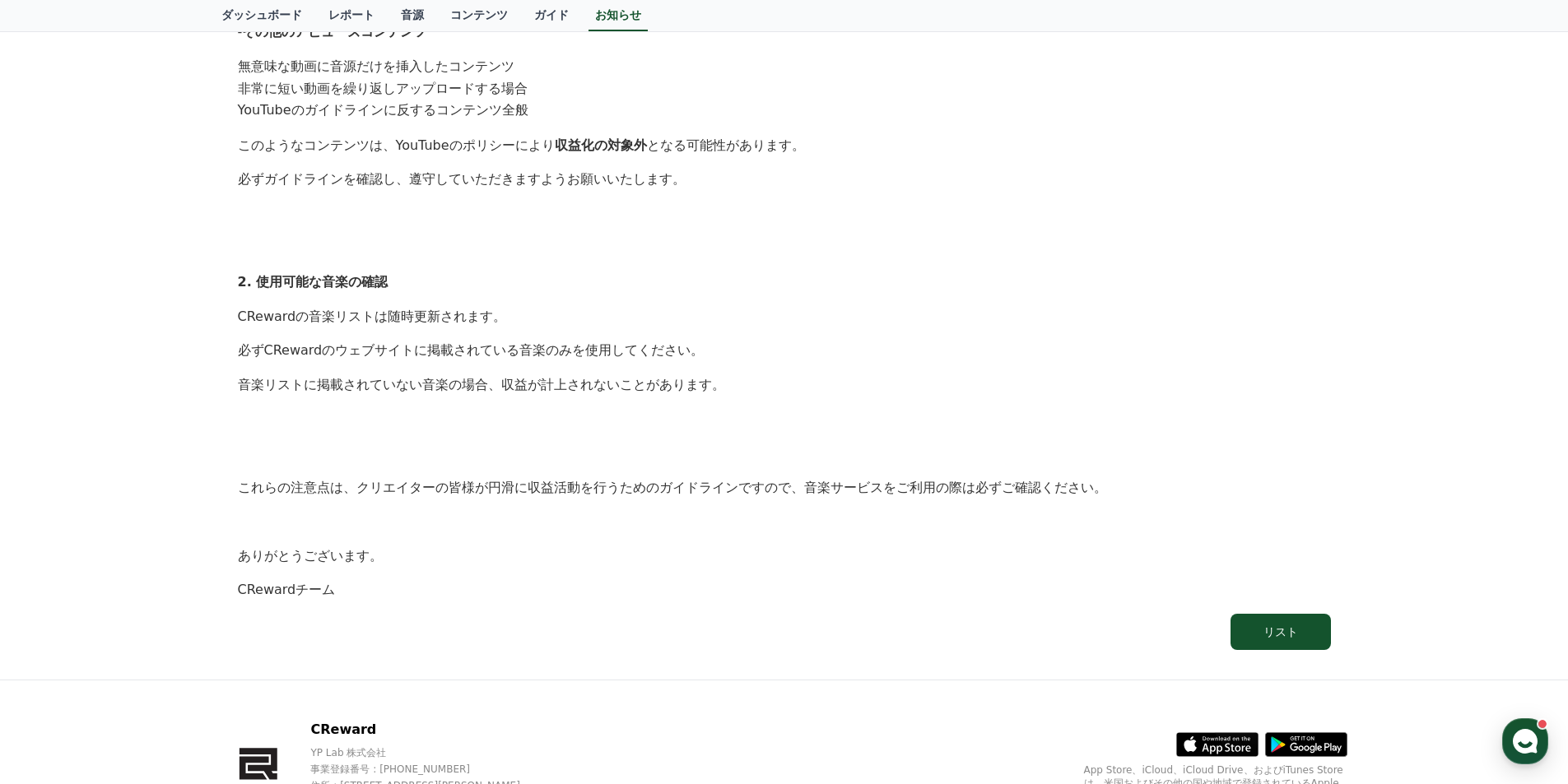
scroll to position [874, 0]
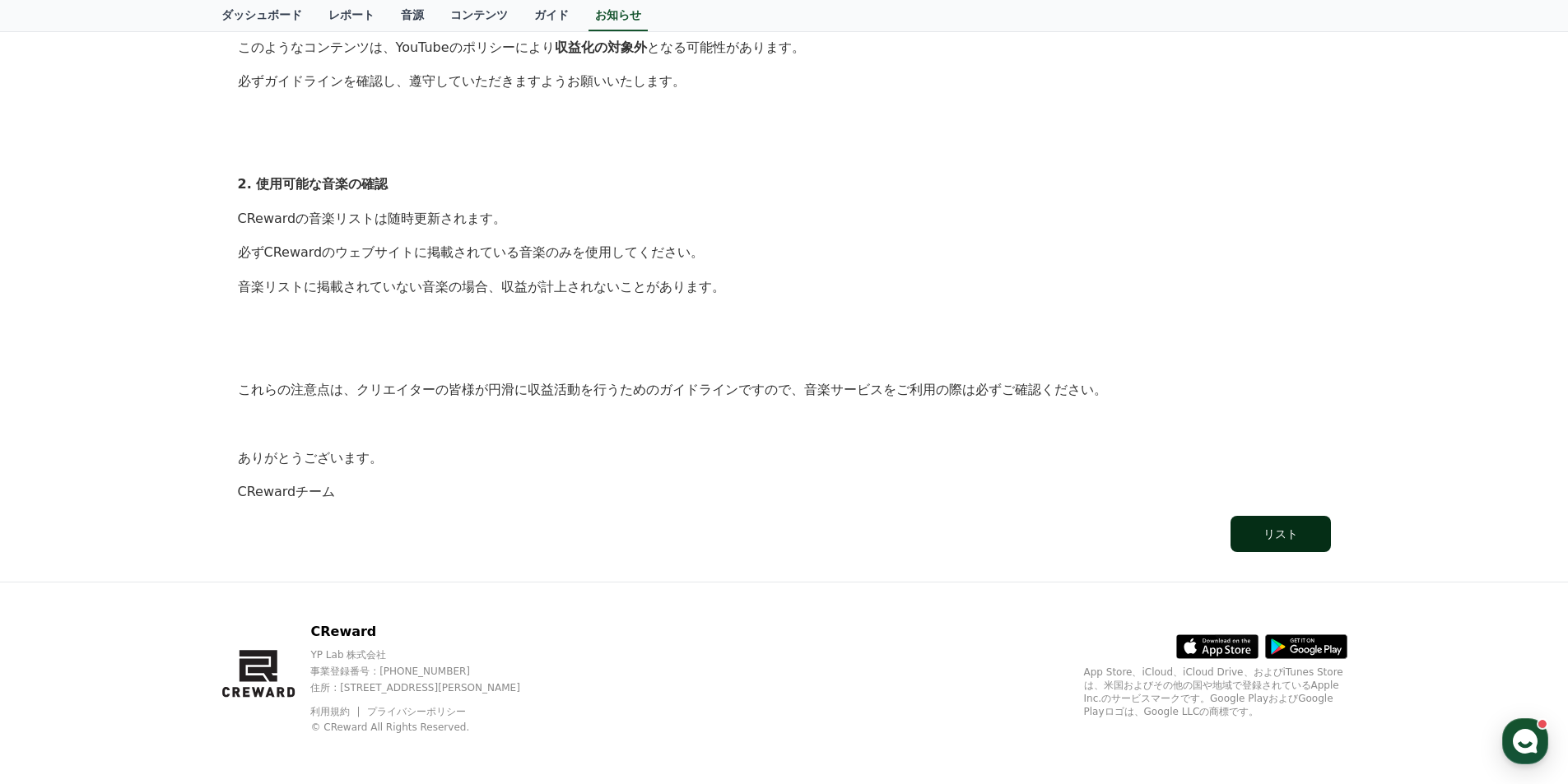
click at [1278, 533] on div "リスト" at bounding box center [1281, 534] width 34 height 16
